Goal: Information Seeking & Learning: Learn about a topic

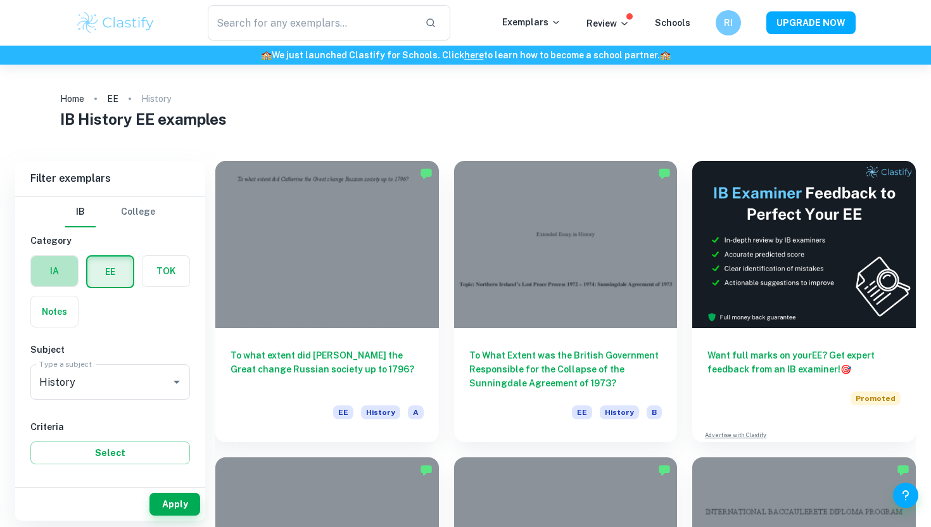
click at [37, 274] on label "button" at bounding box center [54, 271] width 47 height 30
click at [0, 0] on input "radio" at bounding box center [0, 0] width 0 height 0
click at [183, 492] on div "Apply" at bounding box center [110, 504] width 190 height 33
click at [183, 499] on button "Apply" at bounding box center [175, 504] width 51 height 23
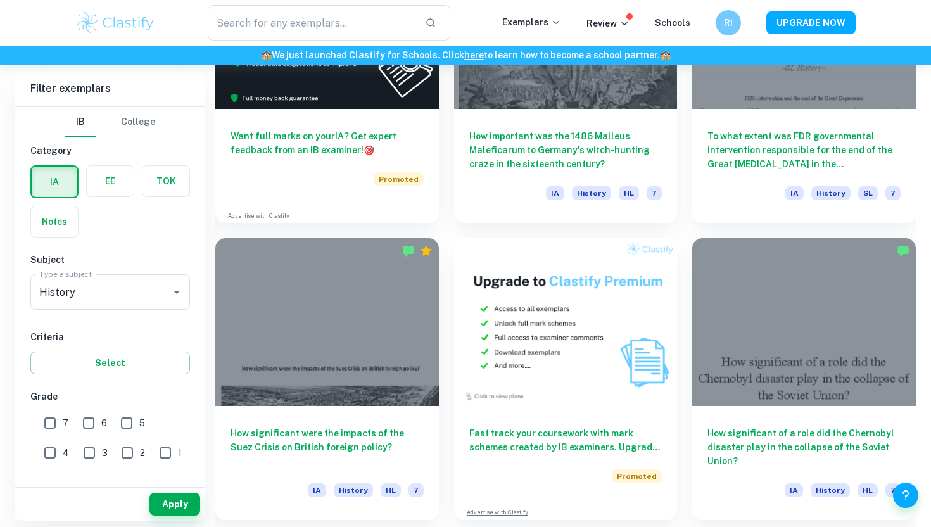
scroll to position [2275, 0]
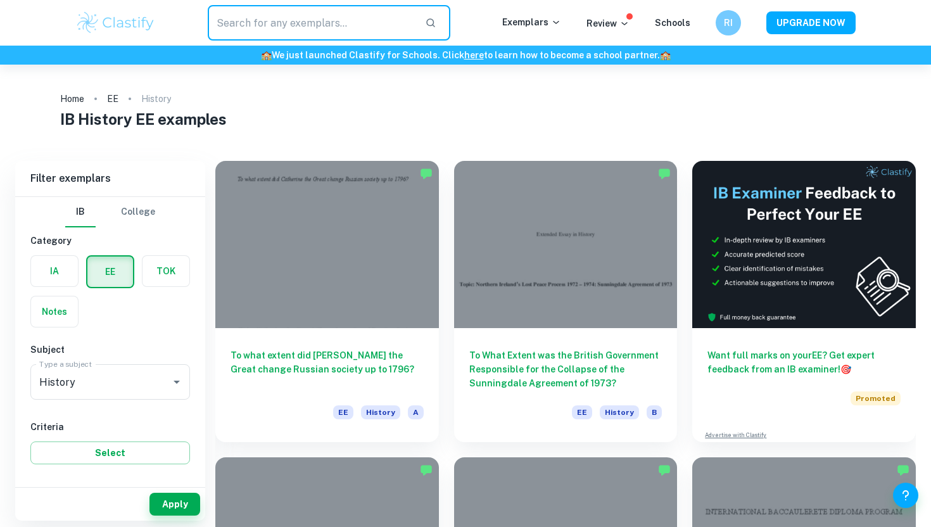
click at [310, 23] on input "text" at bounding box center [311, 22] width 207 height 35
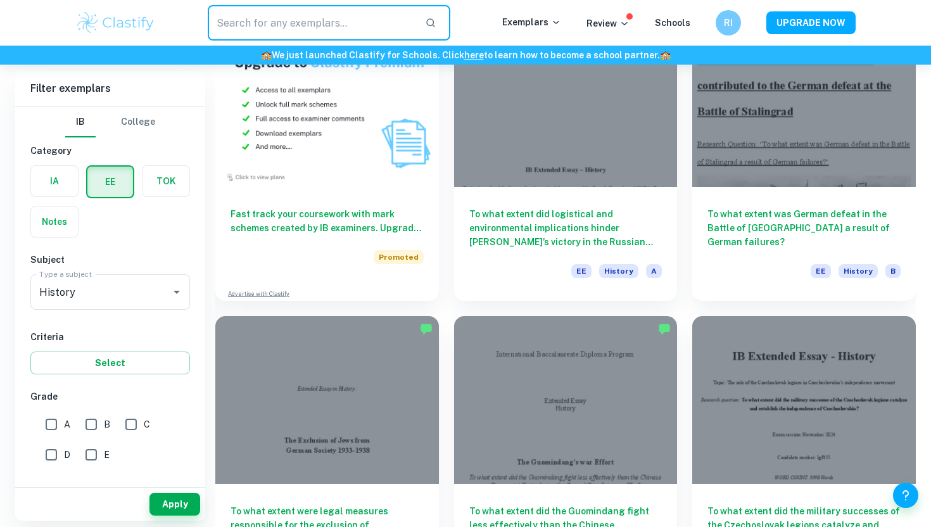
scroll to position [743, 0]
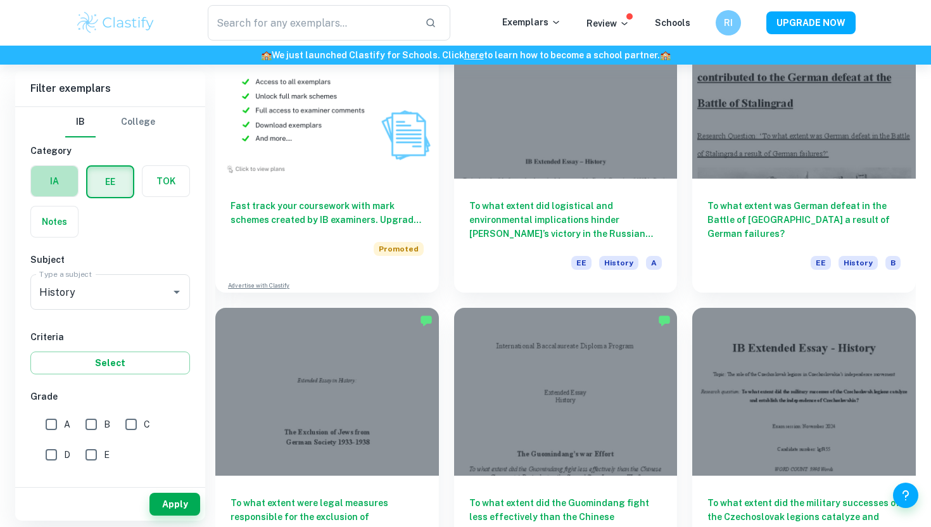
click at [56, 177] on label "button" at bounding box center [54, 181] width 47 height 30
click at [0, 0] on input "radio" at bounding box center [0, 0] width 0 height 0
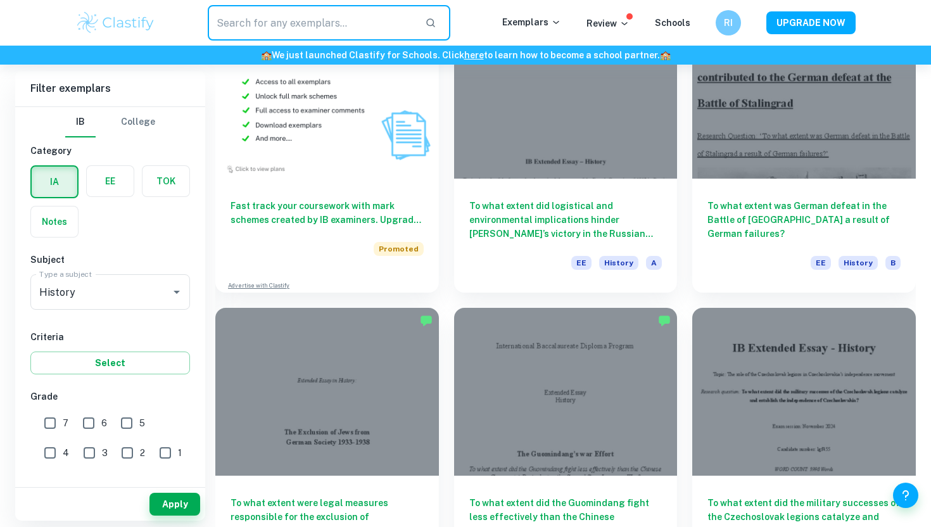
click at [375, 24] on input "text" at bounding box center [311, 22] width 207 height 35
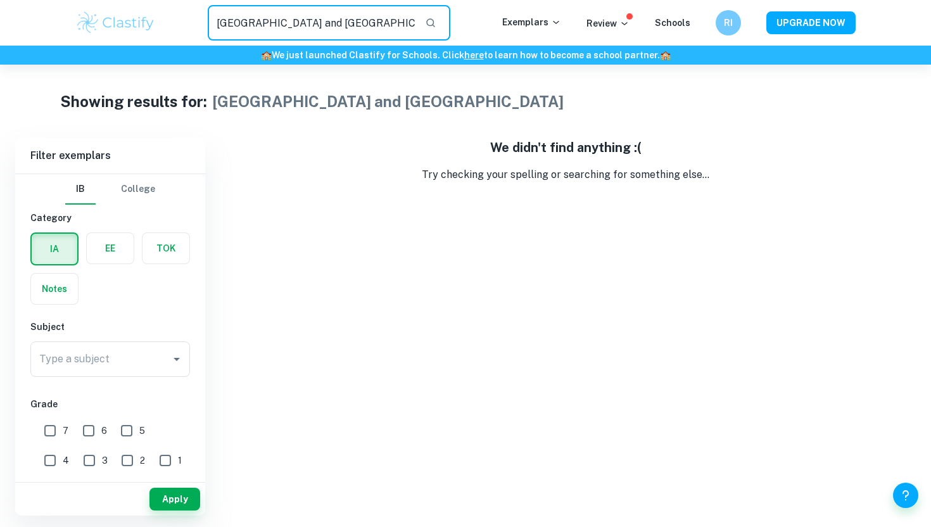
click at [386, 23] on input "syria and lebanon" at bounding box center [311, 22] width 207 height 35
type input "s"
type input "lebanon"
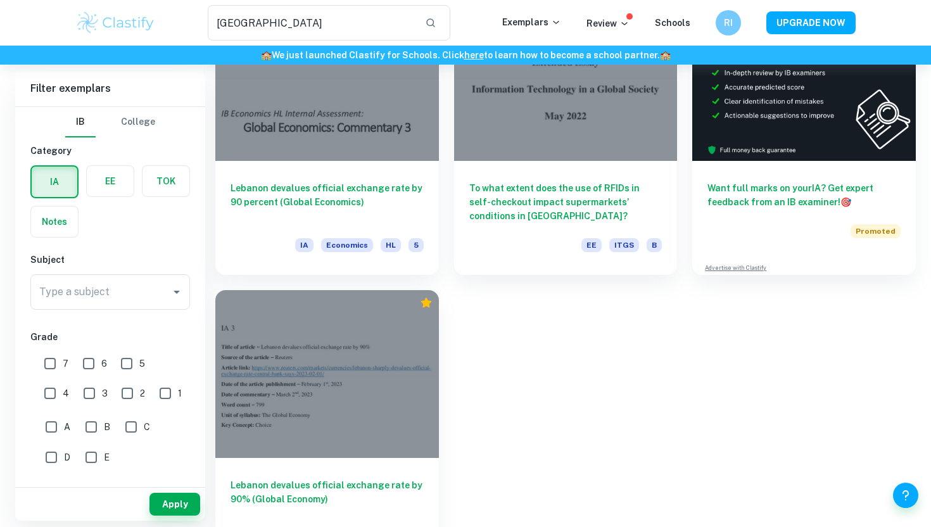
scroll to position [189, 0]
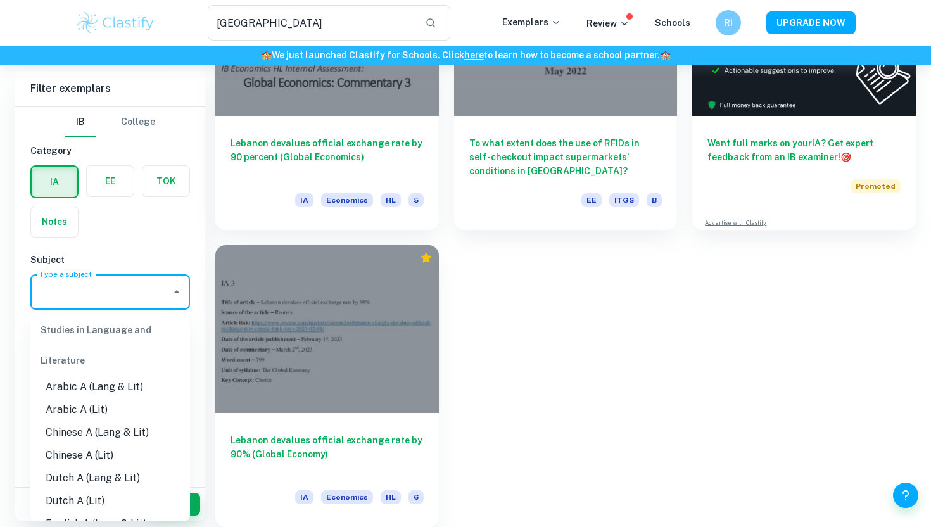
click at [122, 303] on input "Type a subject" at bounding box center [100, 292] width 129 height 24
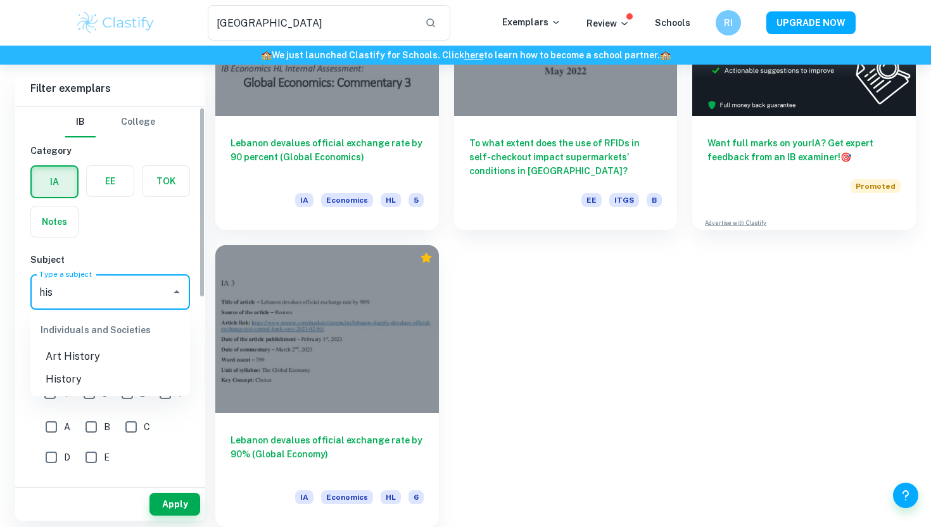
click at [82, 384] on li "History" at bounding box center [110, 379] width 160 height 23
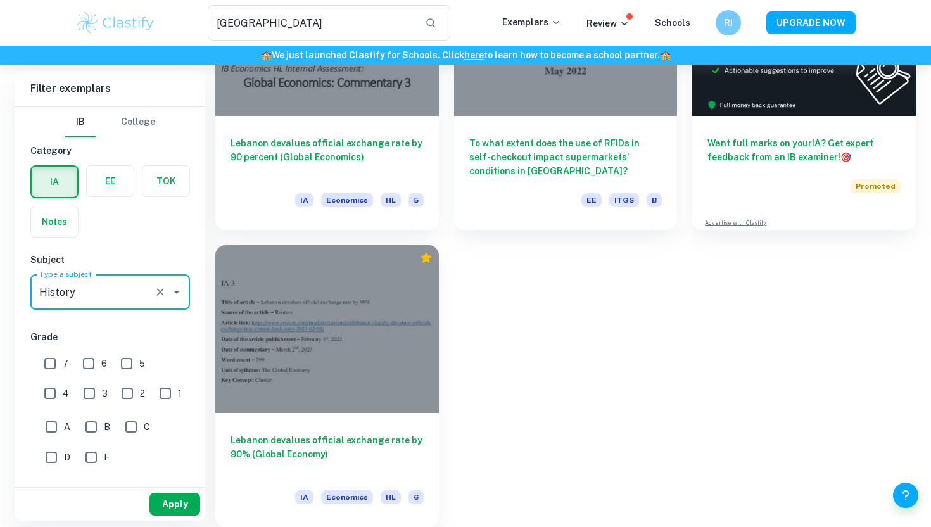
type input "History"
click at [184, 506] on button "Apply" at bounding box center [175, 504] width 51 height 23
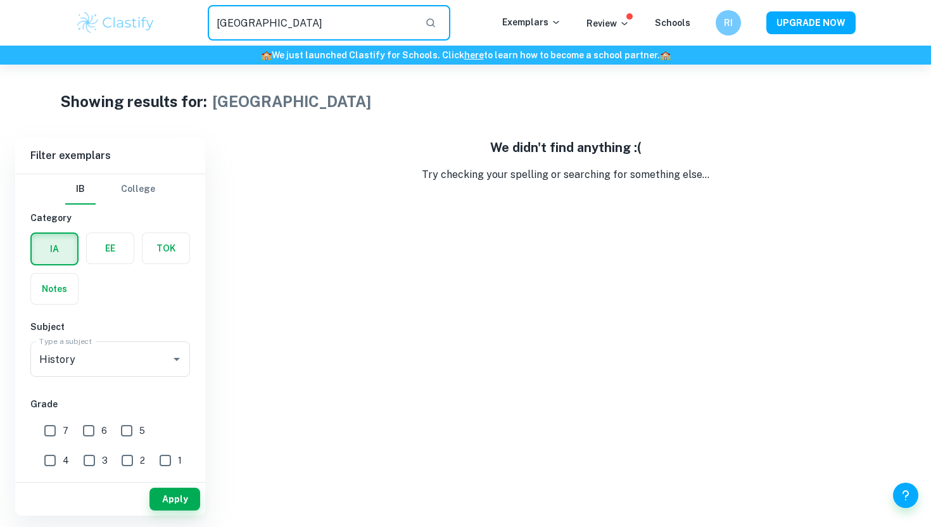
click at [310, 22] on input "lebanon" at bounding box center [311, 22] width 207 height 35
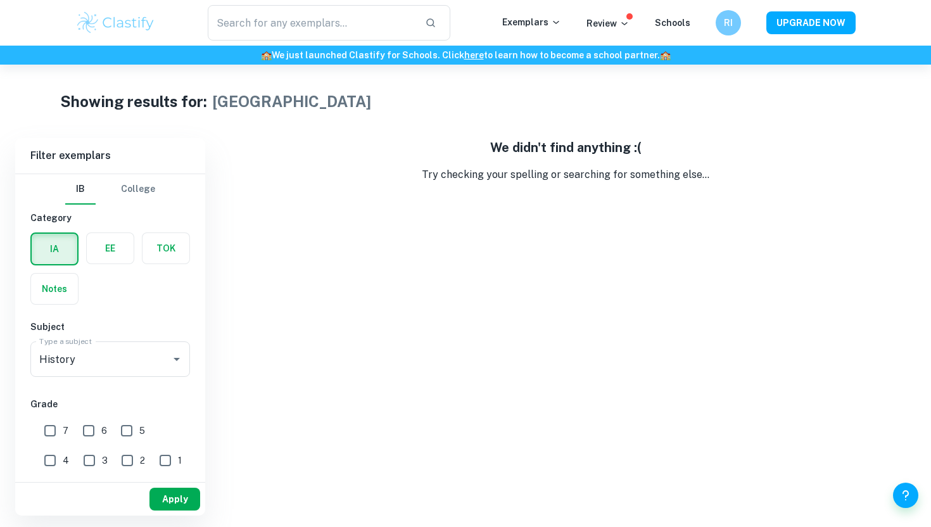
click at [169, 507] on button "Apply" at bounding box center [175, 499] width 51 height 23
click at [201, 494] on div "Apply" at bounding box center [110, 499] width 190 height 33
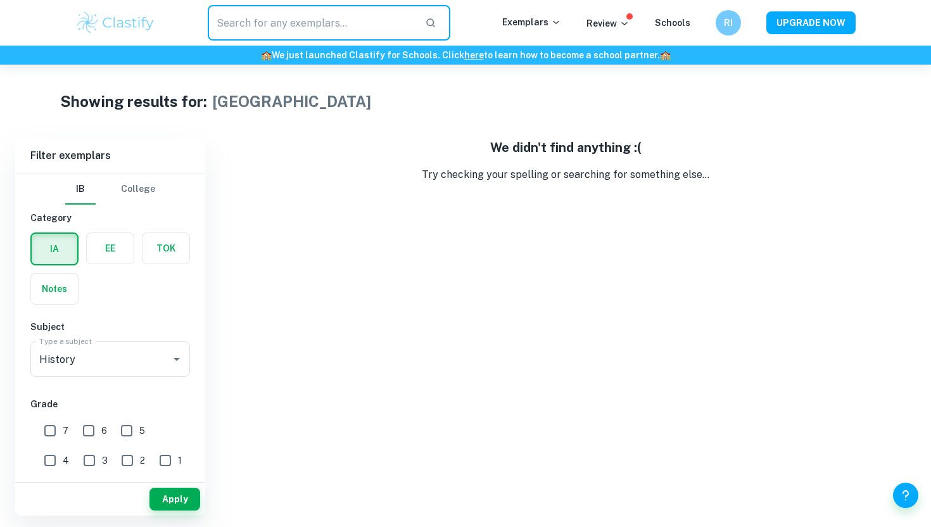
drag, startPoint x: 378, startPoint y: 17, endPoint x: 136, endPoint y: 17, distance: 242.7
click at [136, 17] on div "​ Exemplars Review Schools RI UPGRADE NOW" at bounding box center [465, 22] width 811 height 35
type input "lebanon"
click at [177, 491] on button "Apply" at bounding box center [175, 499] width 51 height 23
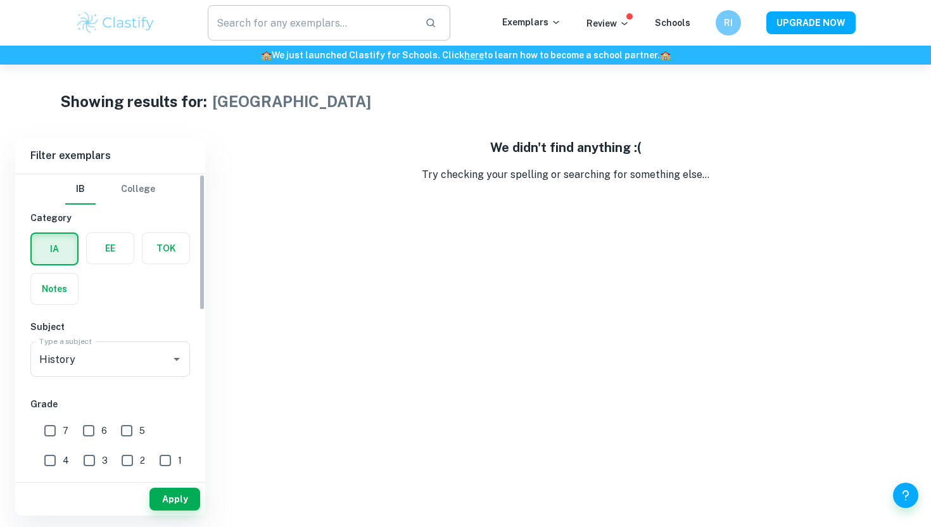
click at [276, 12] on input "text" at bounding box center [311, 22] width 207 height 35
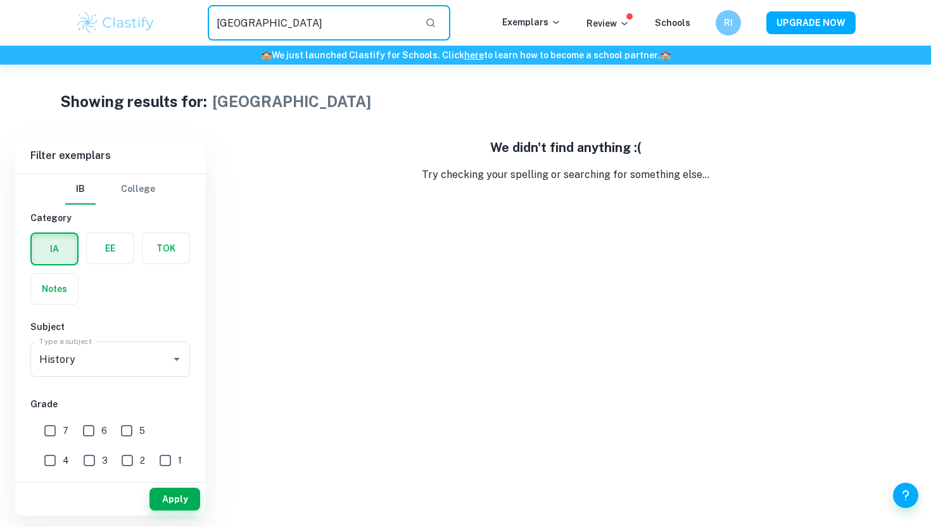
click at [269, 22] on input "lebanon" at bounding box center [311, 22] width 207 height 35
type input "l"
type input "d"
click at [211, 127] on div "Showing results for: lebanon Filter Filter exemplars IB College Category IA EE …" at bounding box center [465, 290] width 931 height 451
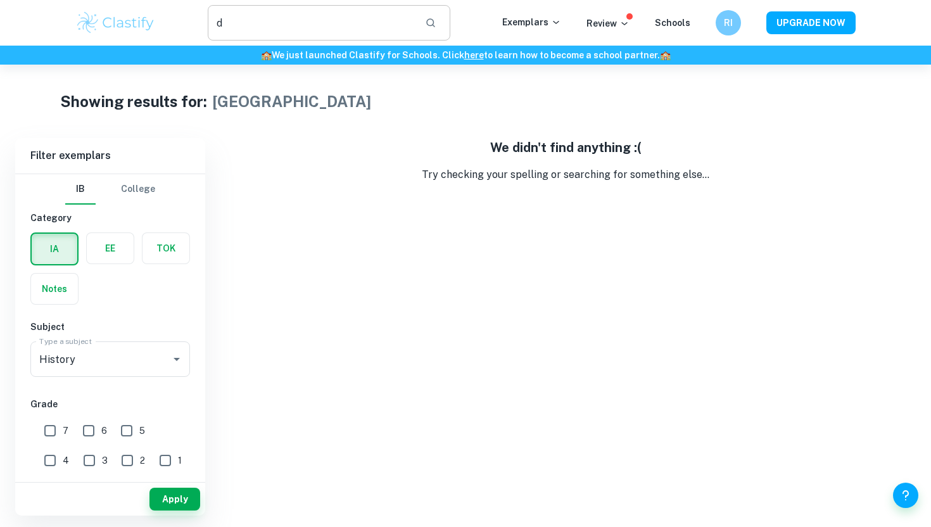
click at [307, 23] on input "d" at bounding box center [311, 22] width 207 height 35
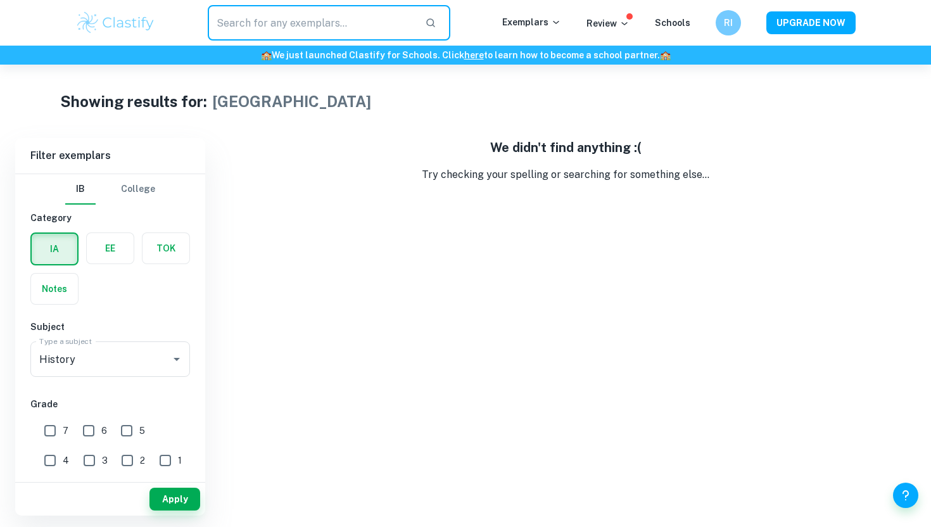
click at [335, 209] on div "We didn't find anything :( Try checking your spelling or searching for somethin…" at bounding box center [565, 327] width 701 height 378
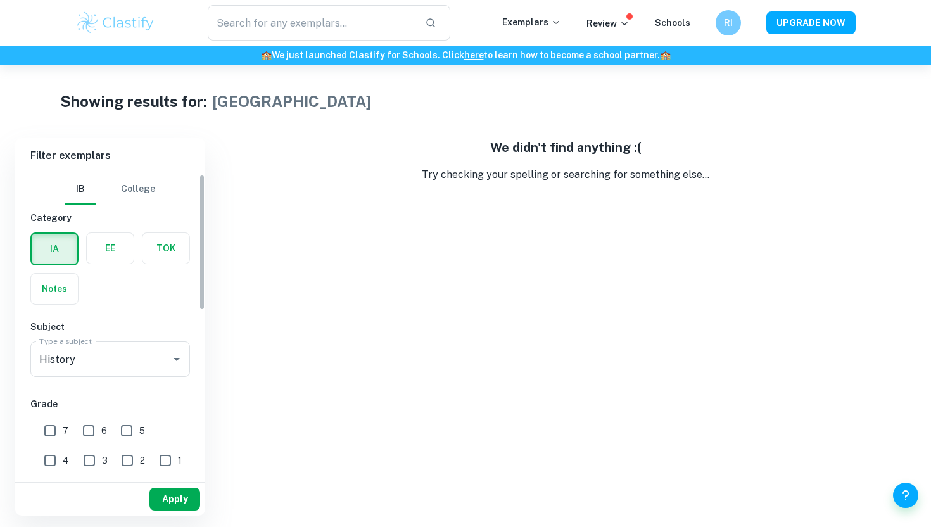
click at [177, 508] on button "Apply" at bounding box center [175, 499] width 51 height 23
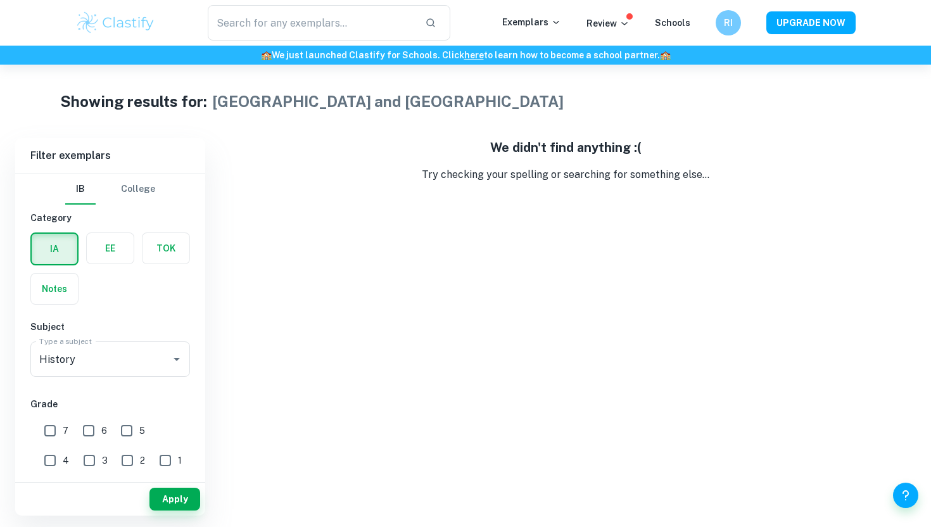
scroll to position [65, 0]
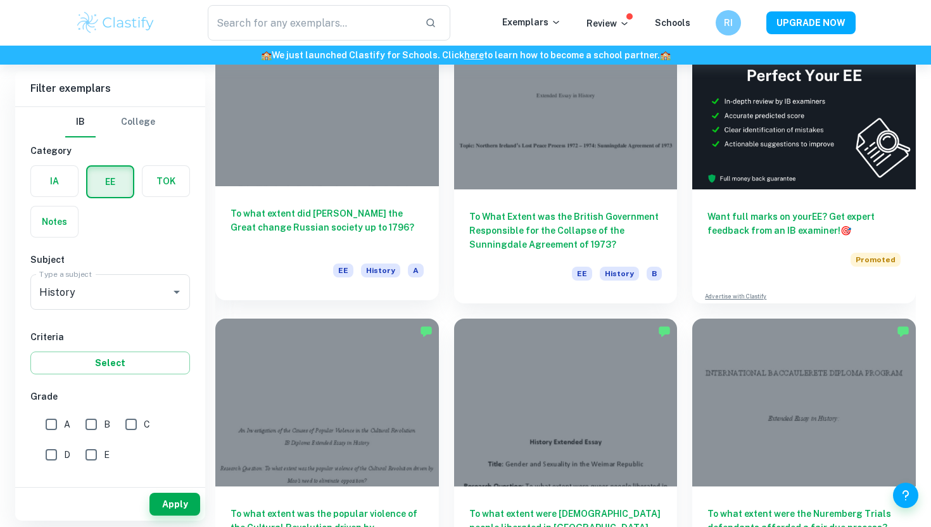
scroll to position [151, 0]
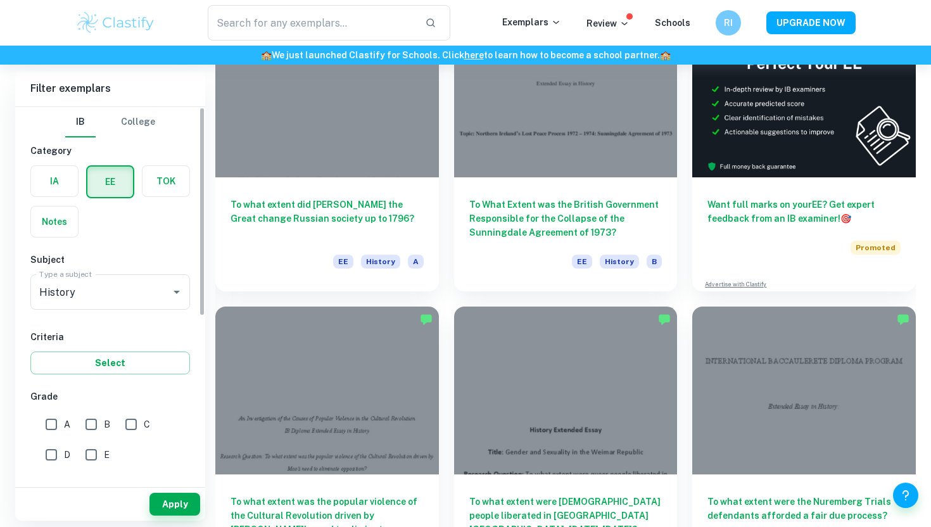
click at [65, 176] on label "button" at bounding box center [54, 181] width 47 height 30
click at [0, 0] on input "radio" at bounding box center [0, 0] width 0 height 0
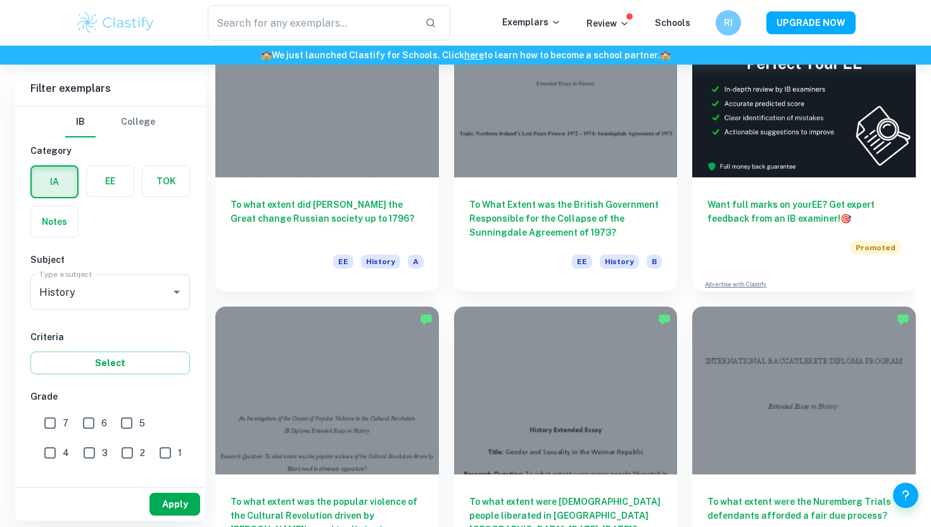
click at [188, 502] on button "Apply" at bounding box center [175, 504] width 51 height 23
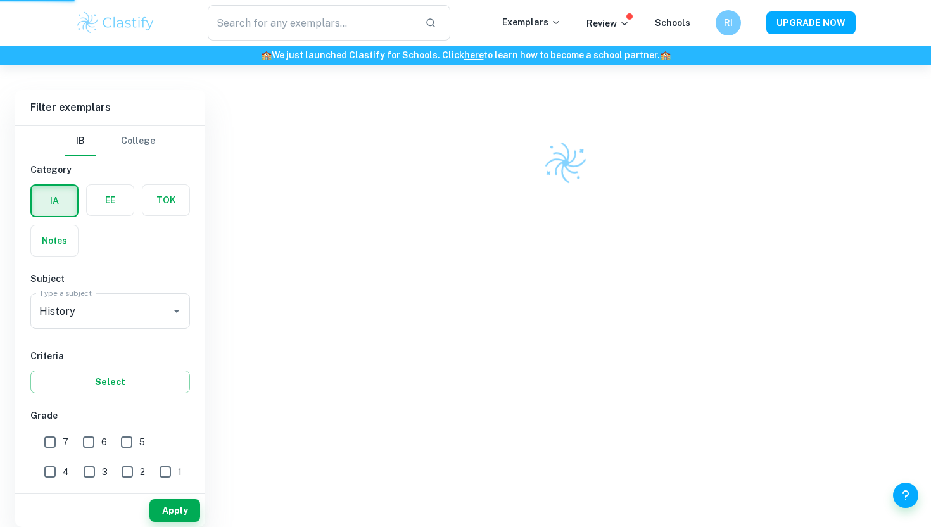
scroll to position [65, 0]
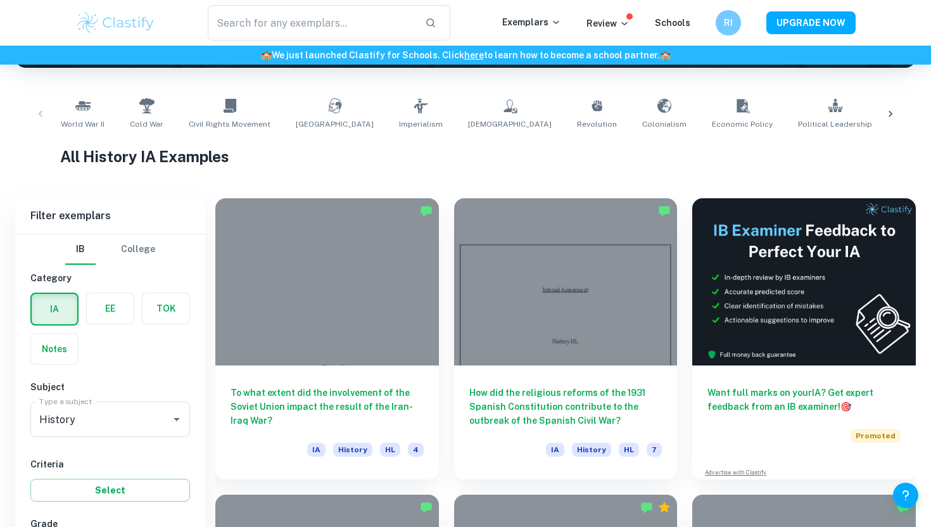
scroll to position [381, 0]
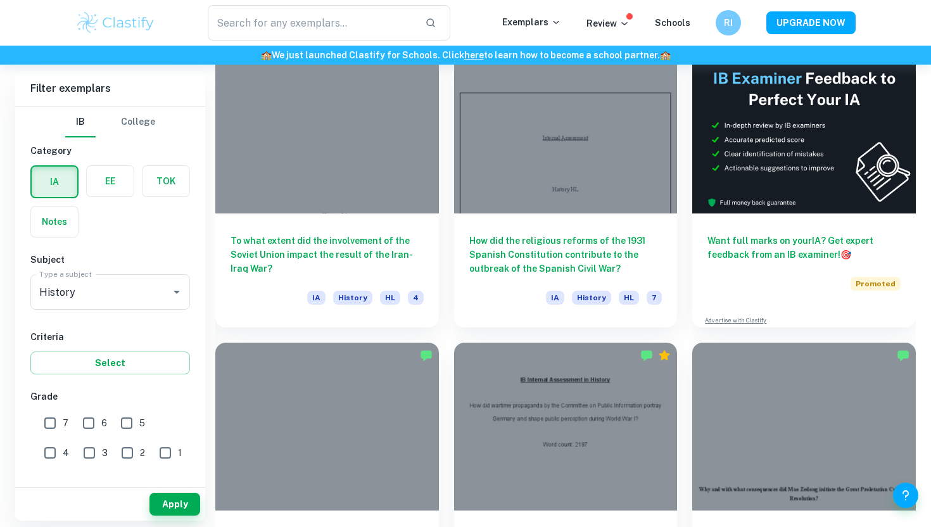
click at [53, 428] on input "7" at bounding box center [49, 423] width 25 height 25
checkbox input "true"
click at [169, 504] on button "Apply" at bounding box center [175, 504] width 51 height 23
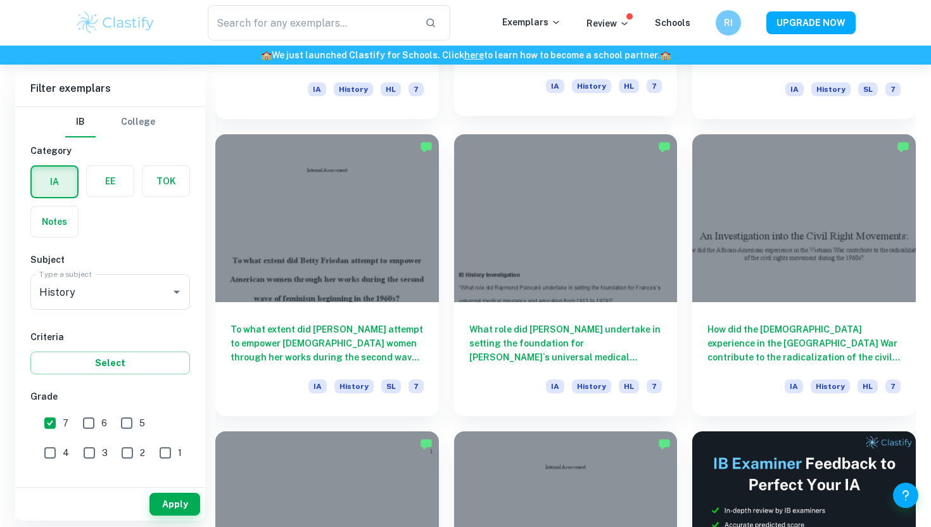
scroll to position [4750, 0]
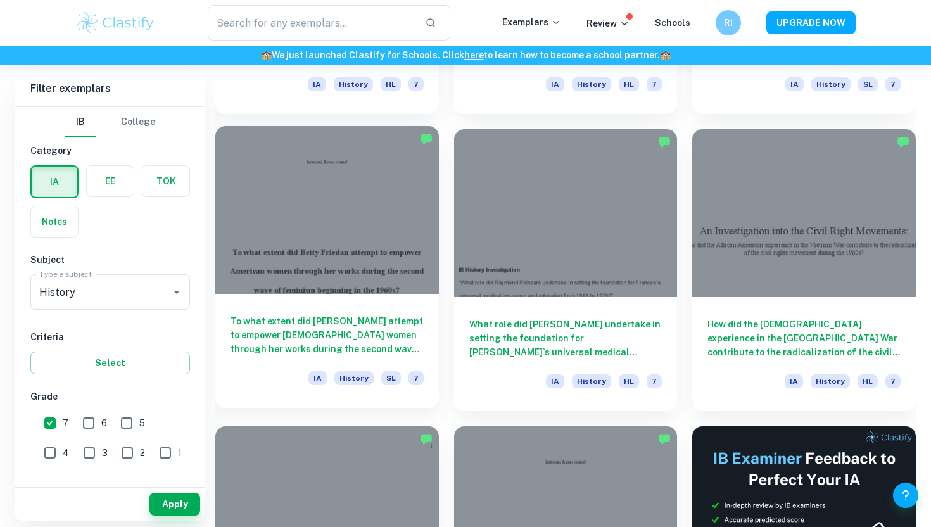
click at [284, 223] on div at bounding box center [327, 209] width 224 height 167
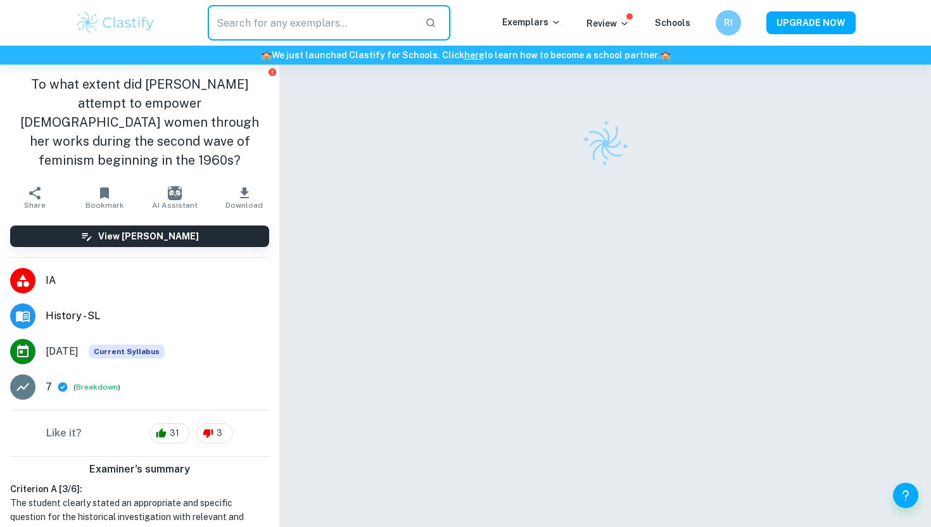
click at [346, 29] on input "text" at bounding box center [311, 22] width 207 height 35
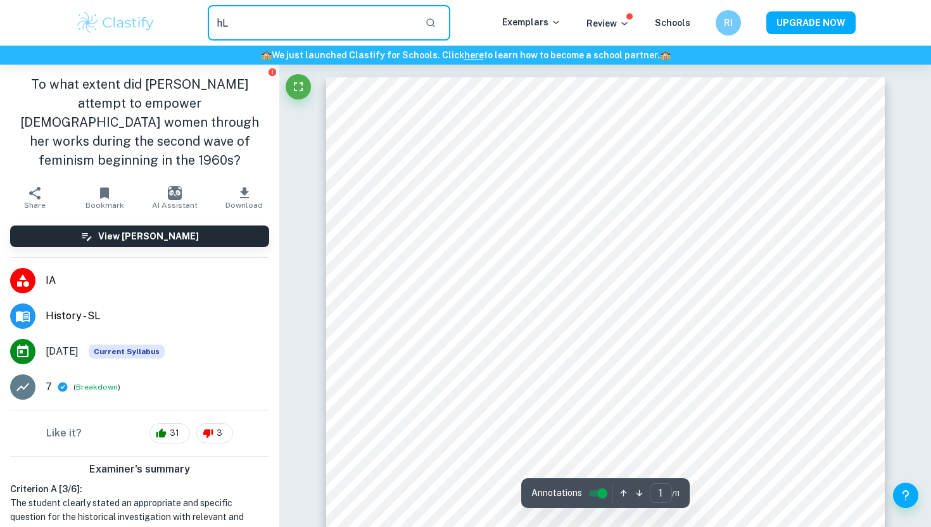
type input "h"
type input "HL histor."
click at [262, 13] on input "HL histor." at bounding box center [311, 22] width 207 height 35
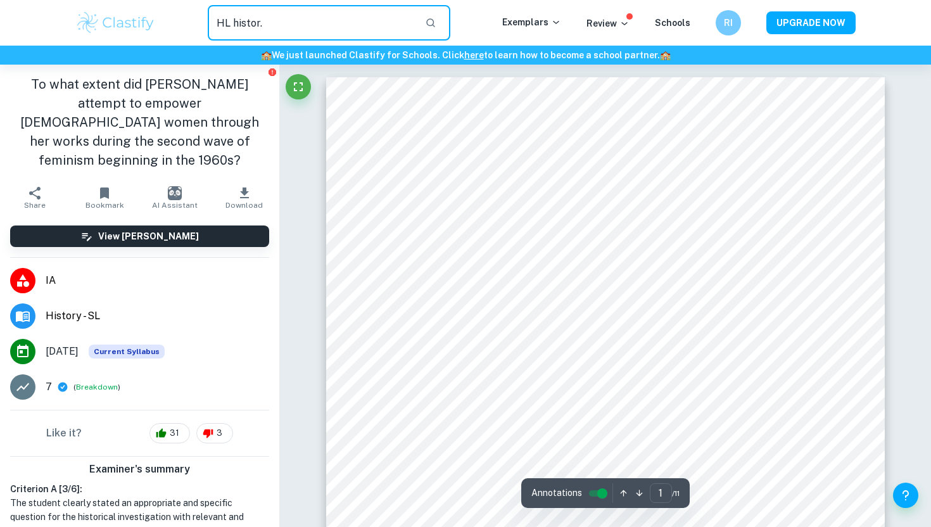
click at [262, 13] on input "HL histor." at bounding box center [311, 22] width 207 height 35
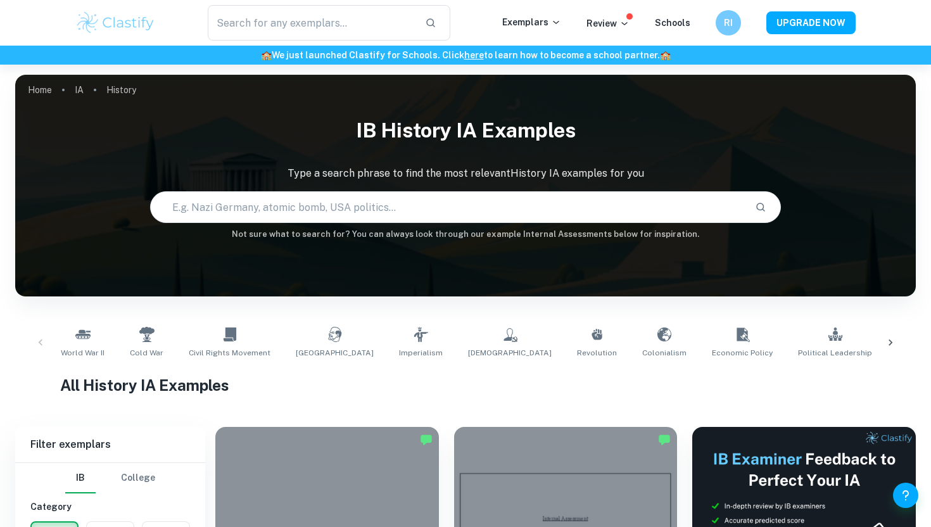
scroll to position [2275, 0]
